Goal: Information Seeking & Learning: Learn about a topic

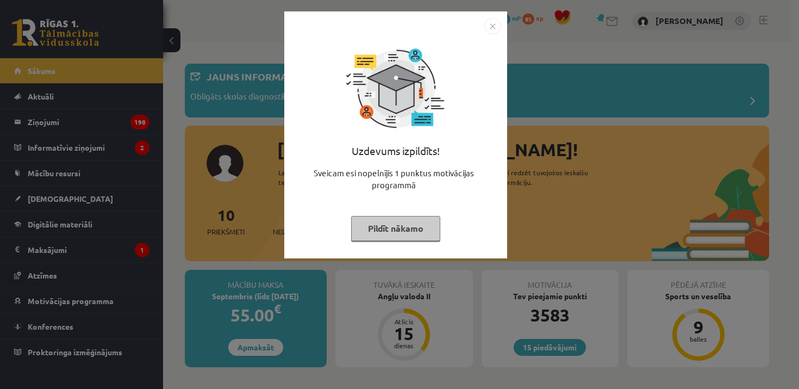
click at [486, 26] on img "Close" at bounding box center [492, 26] width 16 height 16
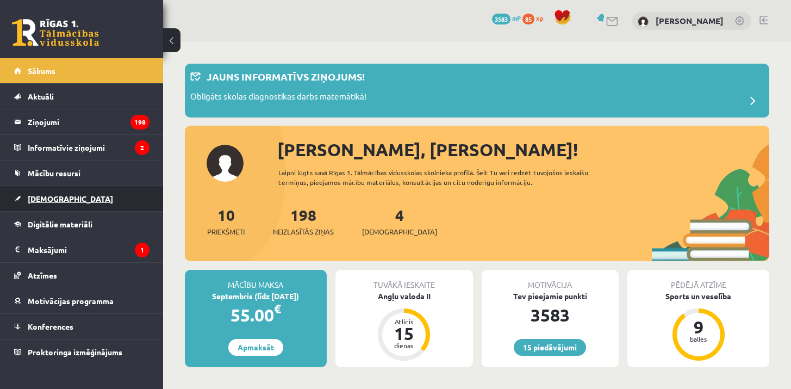
click at [89, 205] on link "[DEMOGRAPHIC_DATA]" at bounding box center [81, 198] width 135 height 25
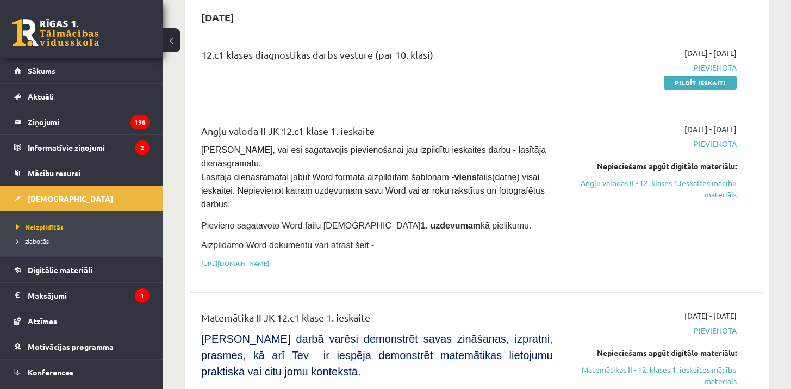
scroll to position [108, 0]
click at [610, 181] on link "Angļu valodas II - 12. klases 1.ieskaites mācību materiāls" at bounding box center [652, 188] width 167 height 23
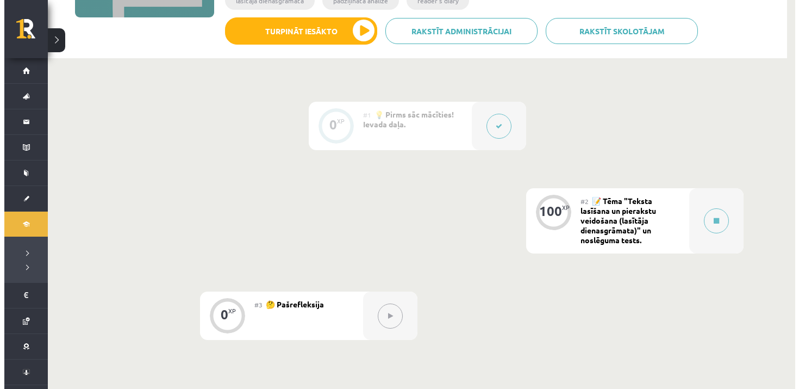
scroll to position [207, 0]
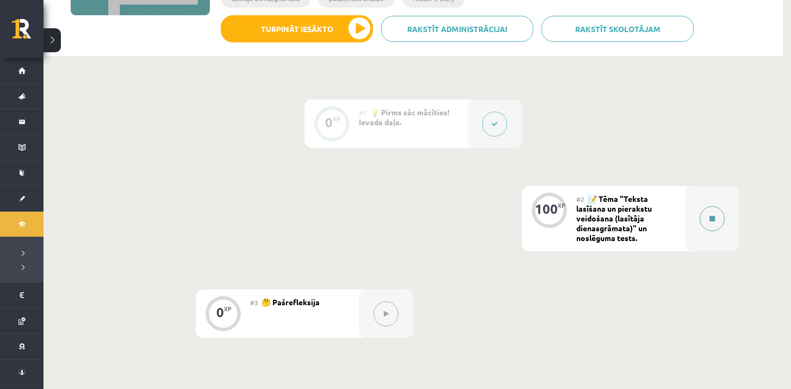
click at [707, 214] on button at bounding box center [711, 218] width 25 height 25
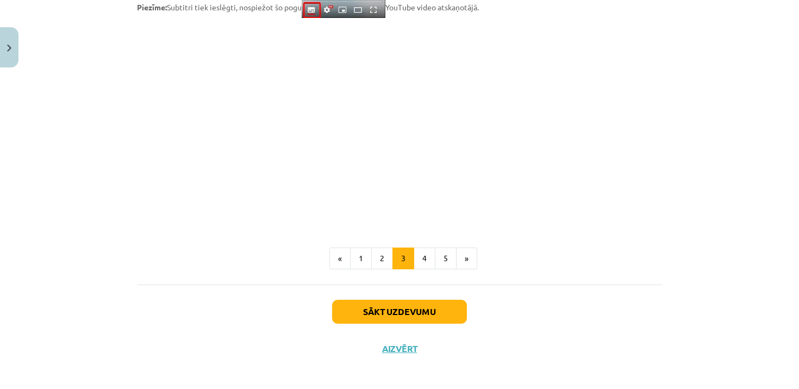
scroll to position [918, 0]
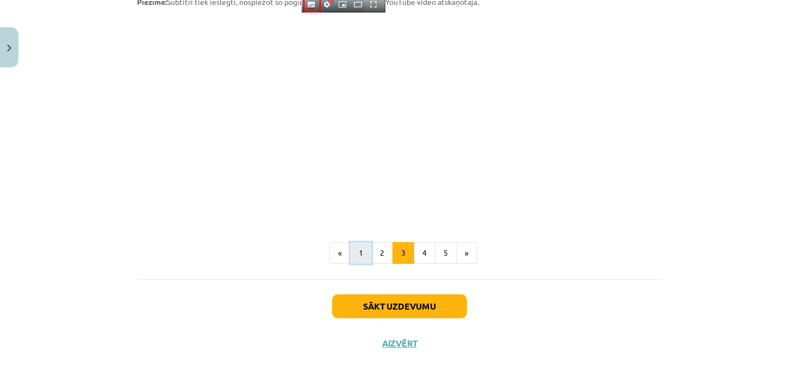
click at [364, 257] on button "1" at bounding box center [361, 253] width 22 height 22
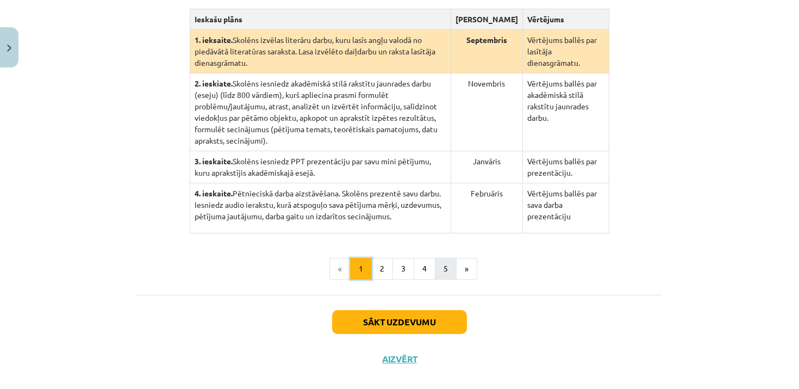
scroll to position [285, 0]
click at [375, 259] on button "2" at bounding box center [382, 269] width 22 height 22
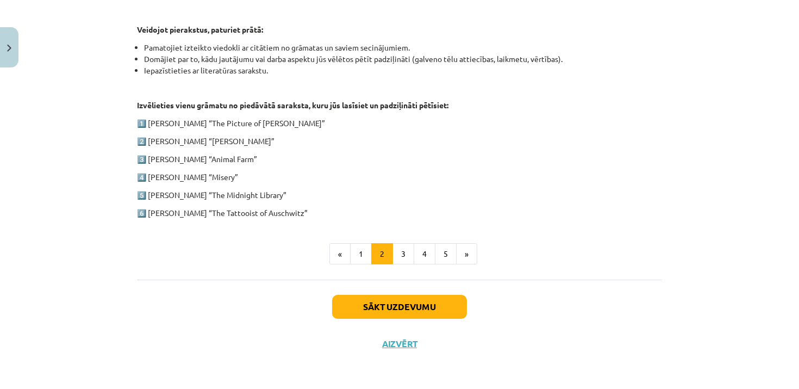
scroll to position [544, 0]
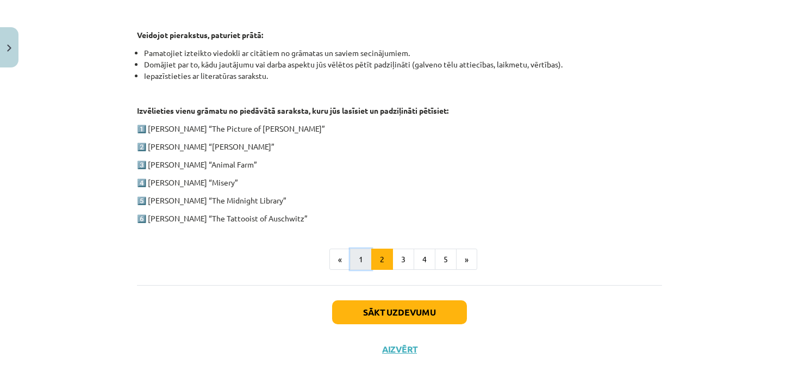
click at [356, 252] on button "1" at bounding box center [361, 259] width 22 height 22
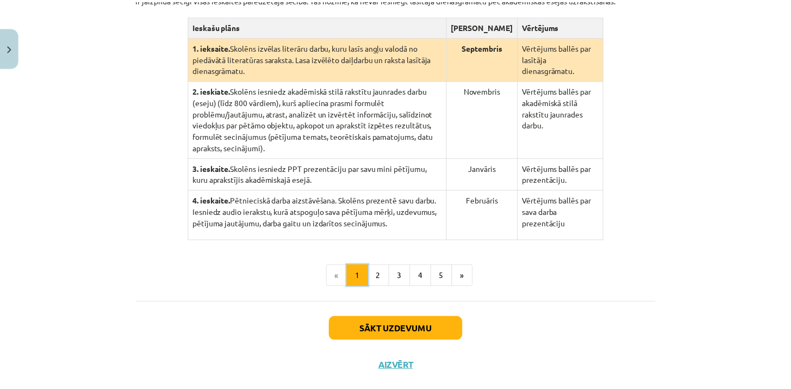
scroll to position [287, 0]
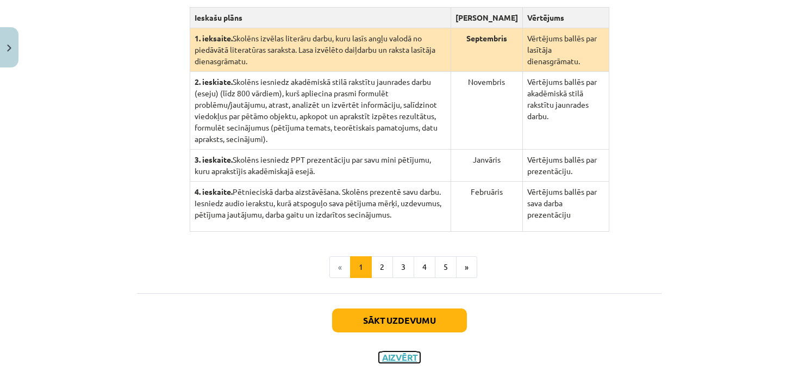
click at [379, 352] on button "Aizvērt" at bounding box center [399, 357] width 41 height 11
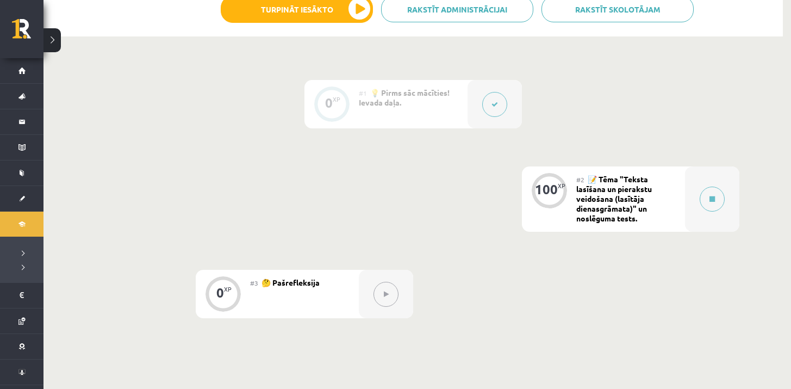
scroll to position [228, 0]
